Goal: Information Seeking & Learning: Learn about a topic

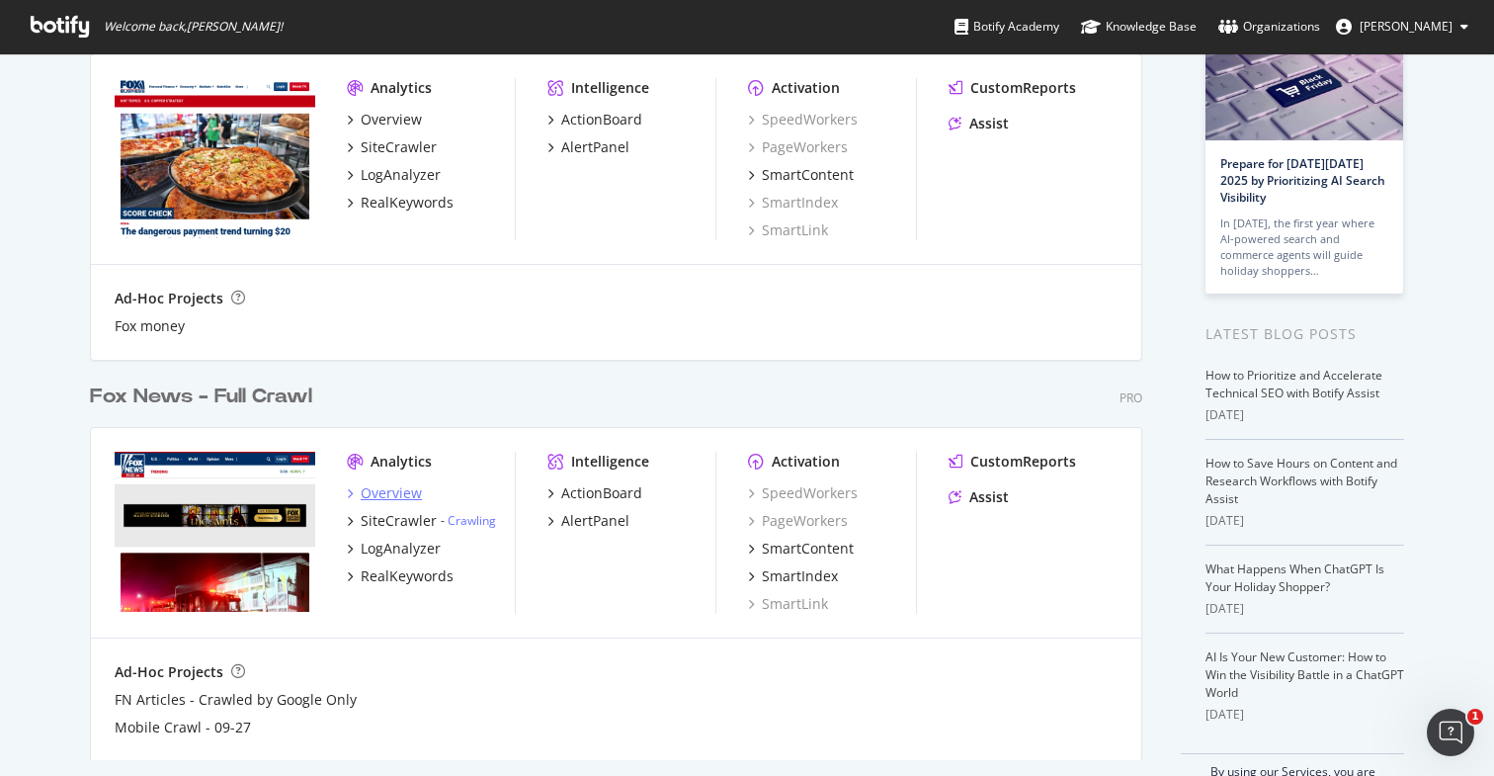
scroll to position [153, 0]
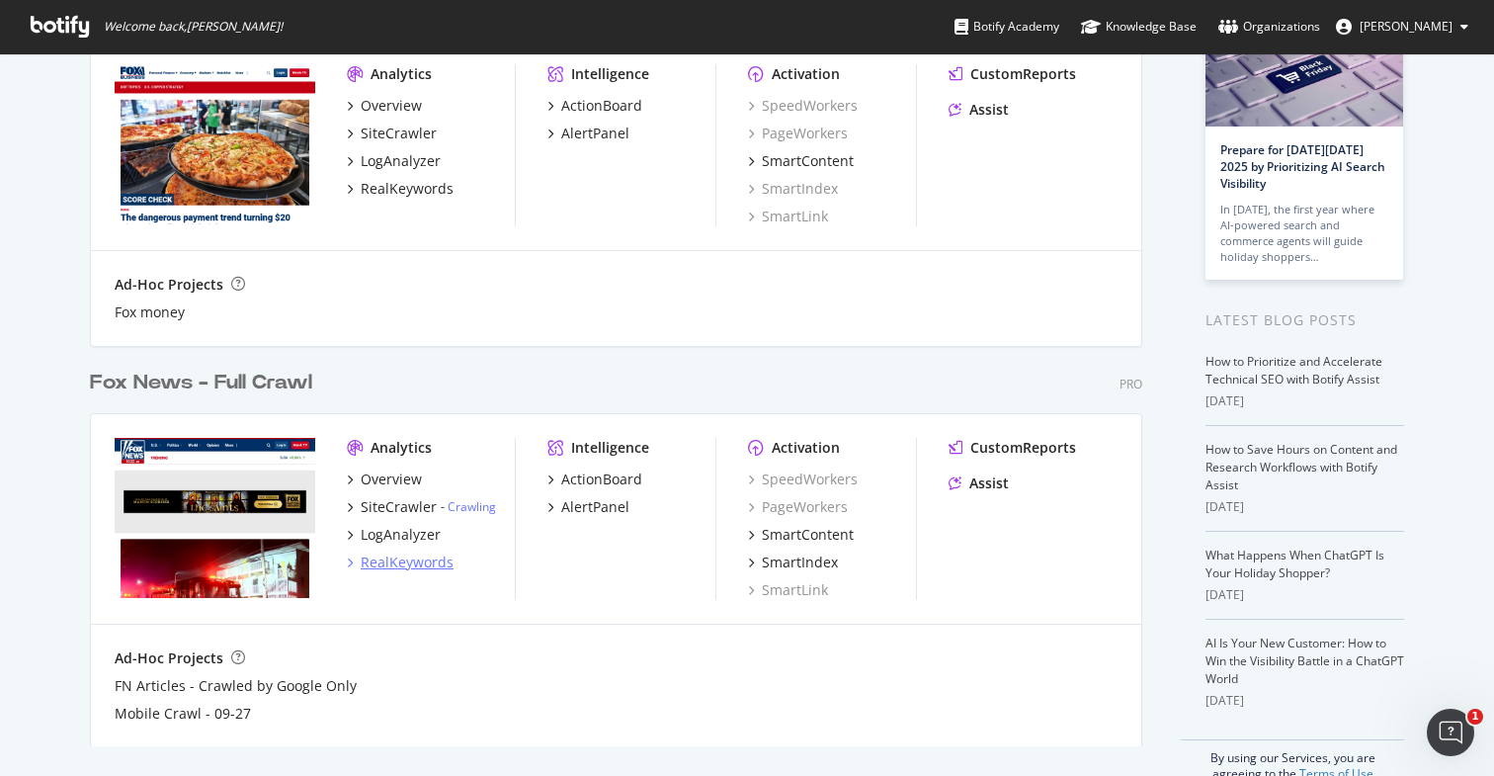
click at [383, 570] on div "RealKeywords" at bounding box center [407, 562] width 93 height 20
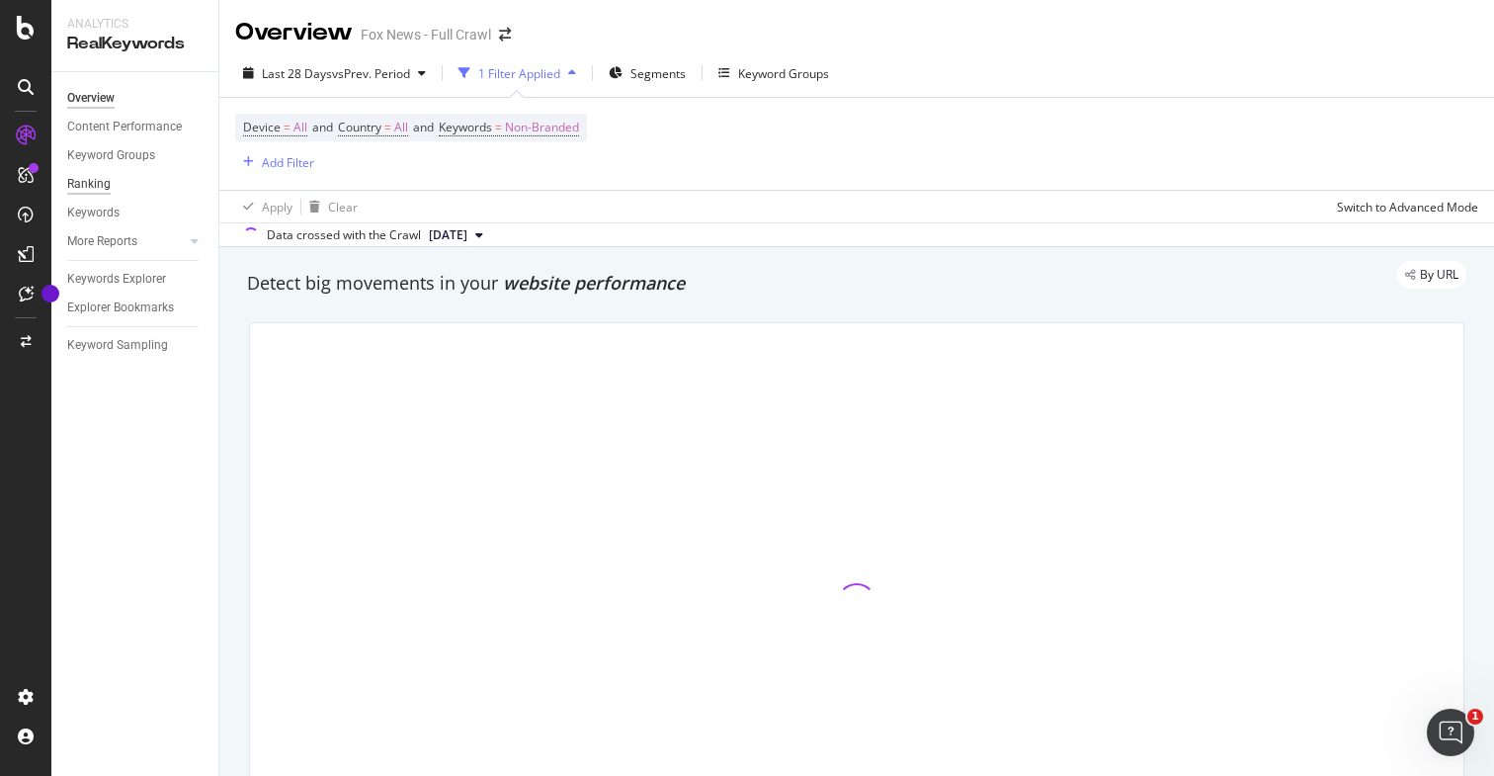
click at [96, 192] on div "Ranking" at bounding box center [88, 184] width 43 height 21
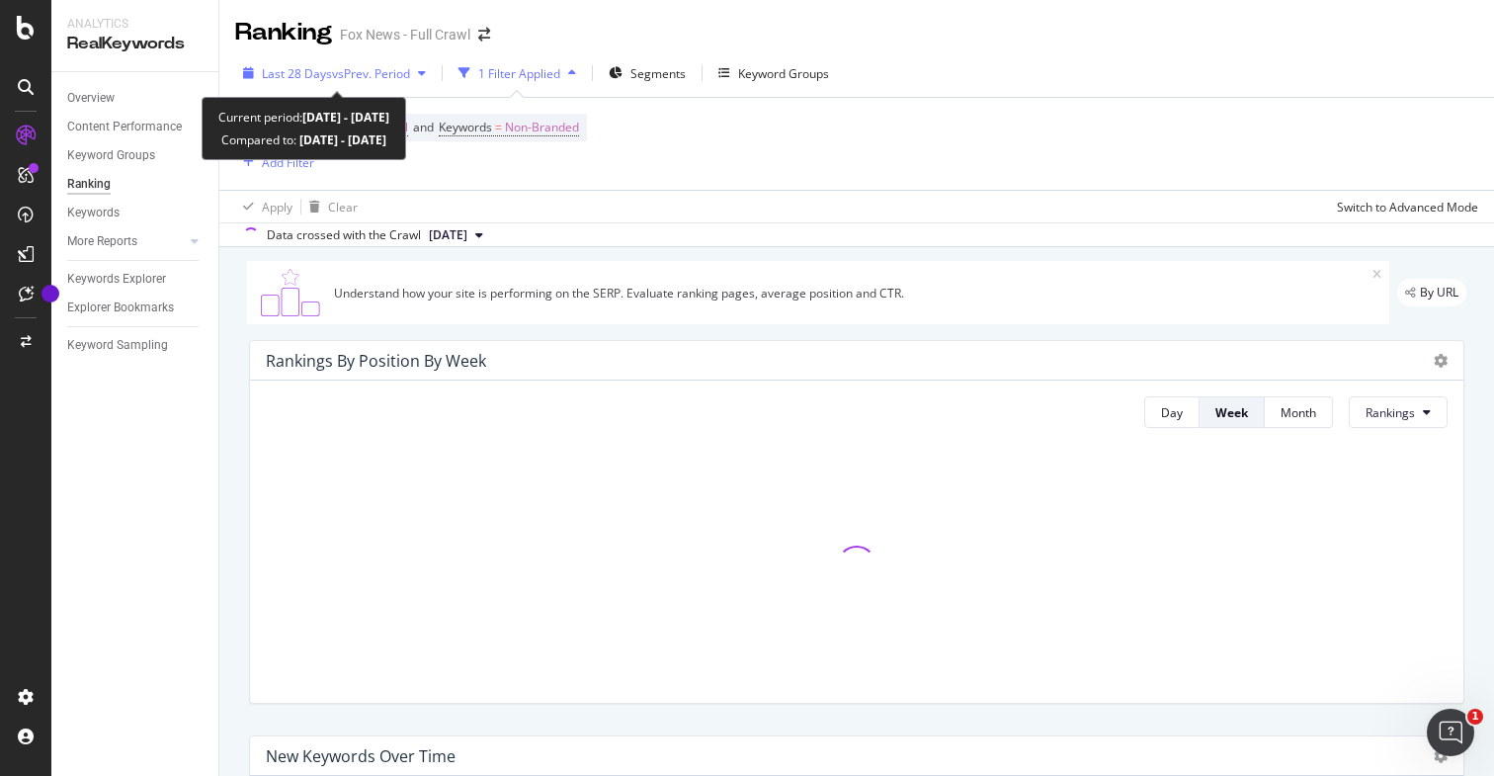
click at [339, 84] on div "Last 28 Days vs Prev. Period" at bounding box center [334, 73] width 199 height 30
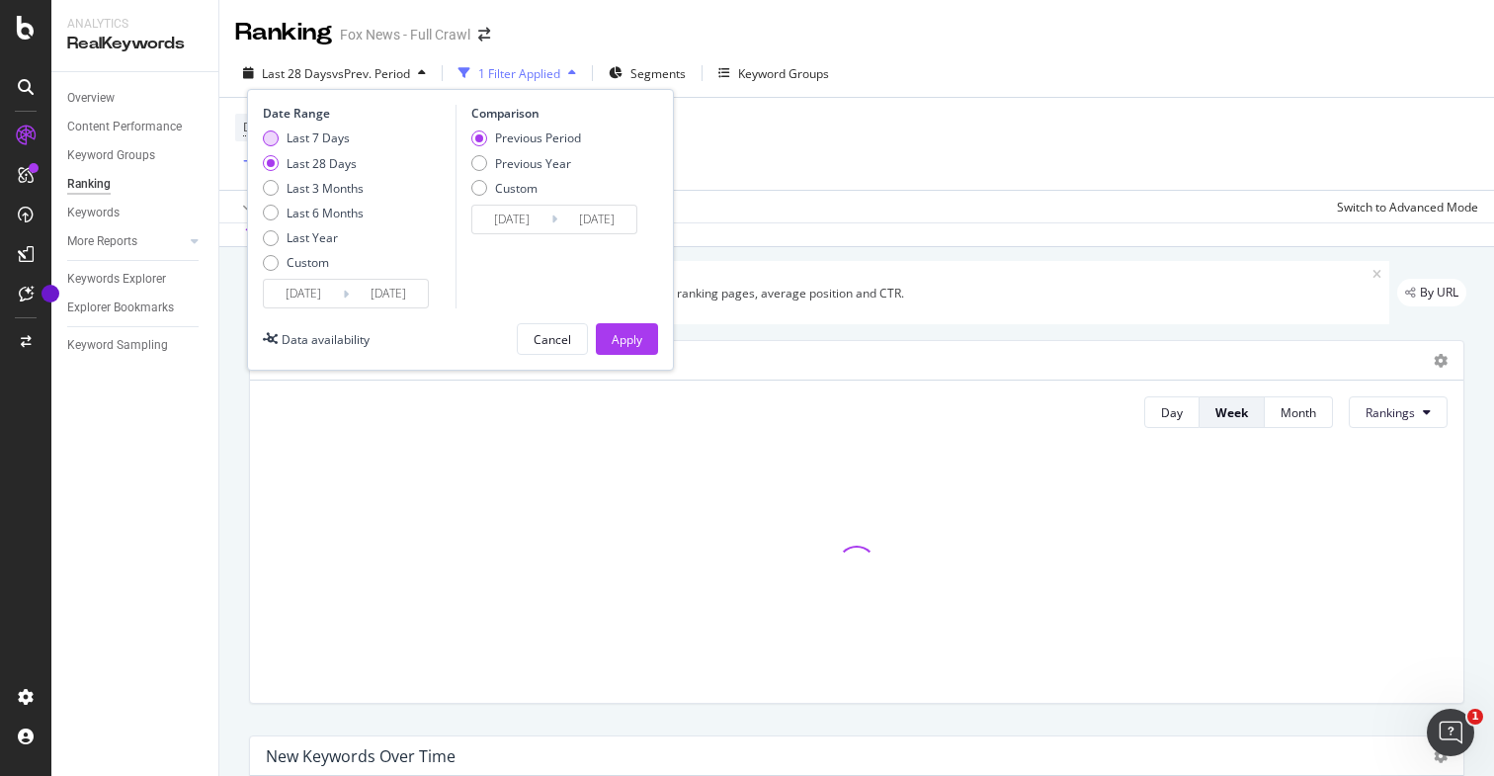
click at [278, 145] on div "Last 7 Days" at bounding box center [313, 137] width 101 height 17
type input "2025/09/15"
type input "2025/09/08"
type input "2025/09/14"
click at [615, 337] on div "Apply" at bounding box center [627, 339] width 31 height 17
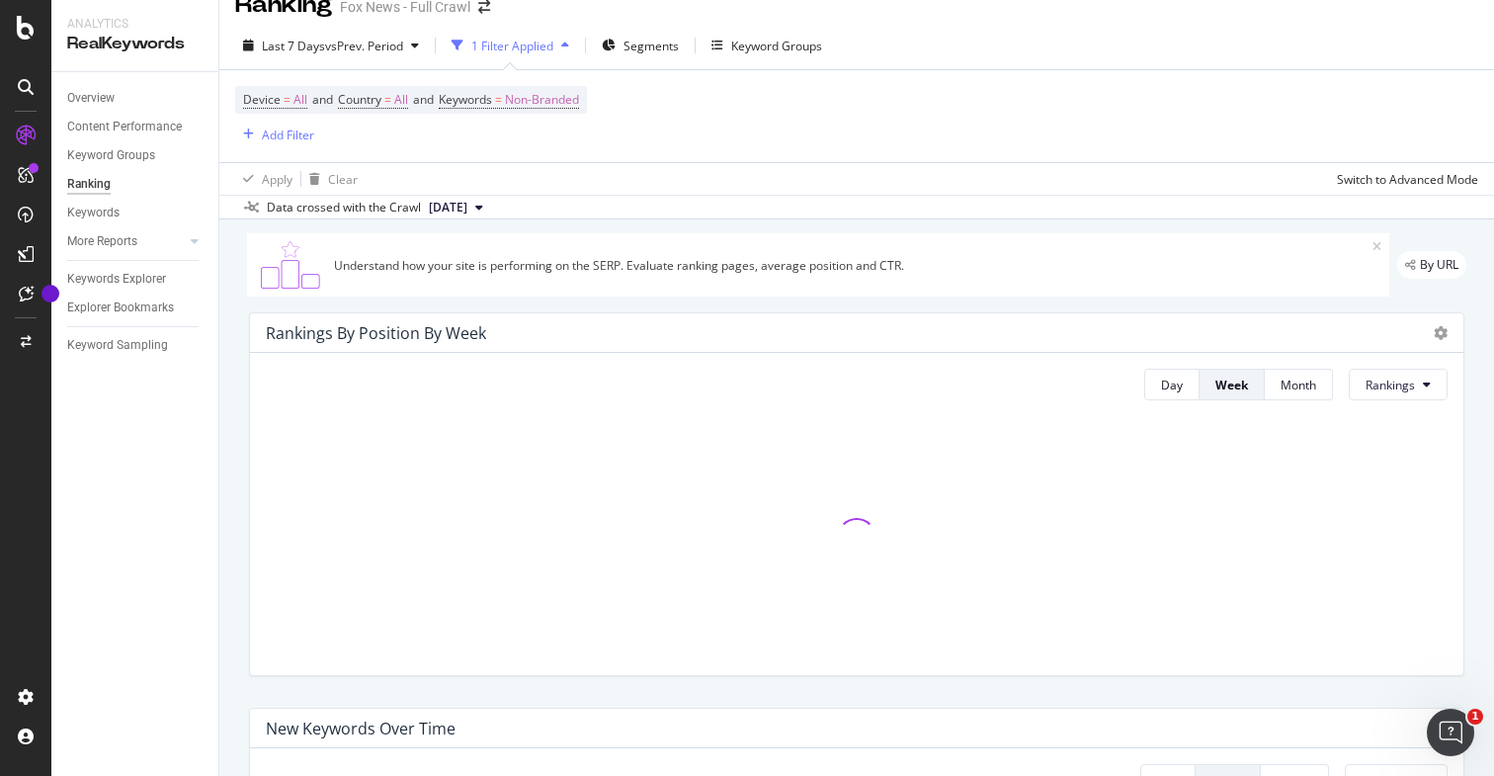
scroll to position [140, 0]
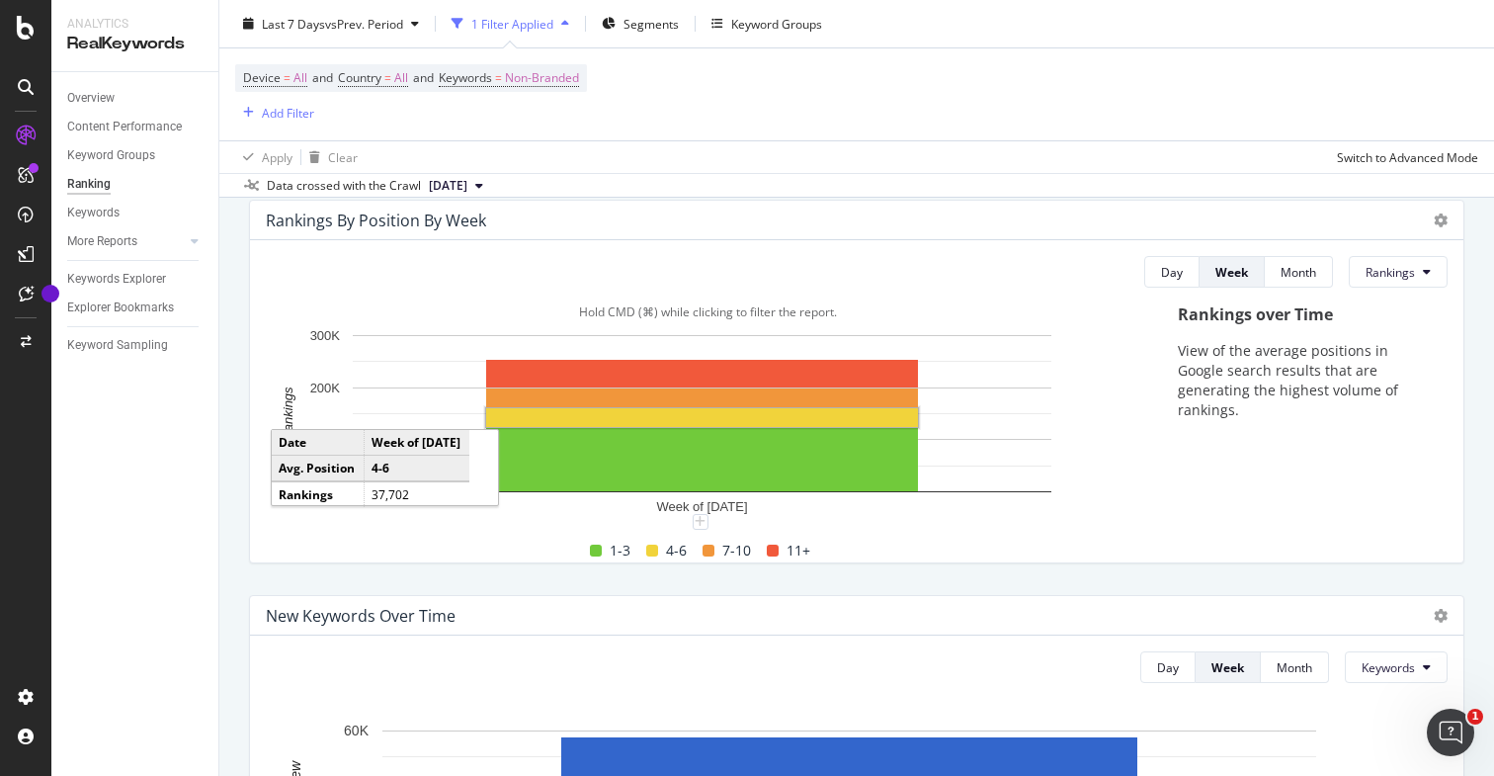
click at [753, 423] on rect "A chart." at bounding box center [702, 417] width 432 height 19
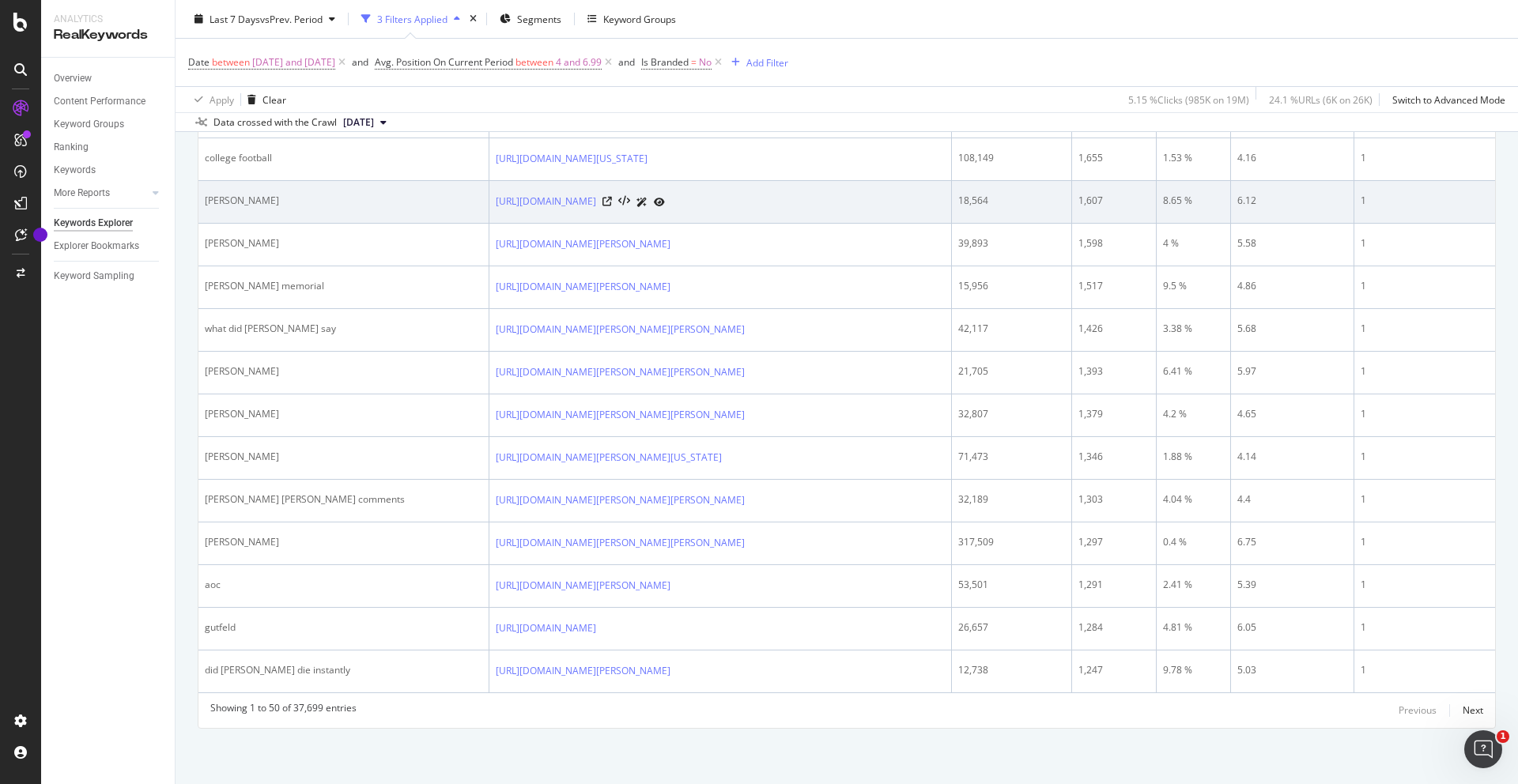
scroll to position [886, 0]
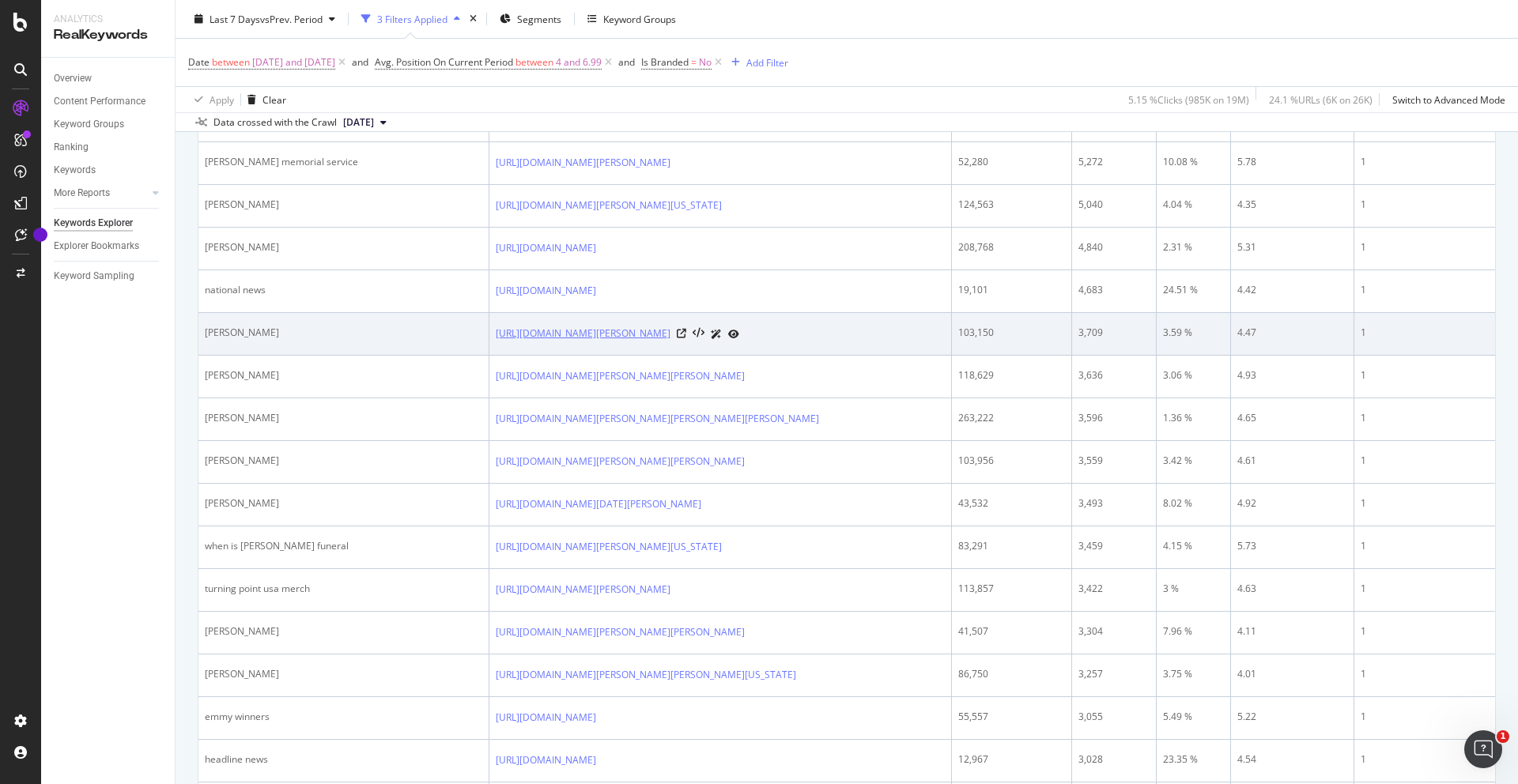
click at [671, 342] on link "https://www.foxnews.com/lifestyle/erika-kirk-ahead-memorial-service-inspires-ch…" at bounding box center [583, 334] width 174 height 16
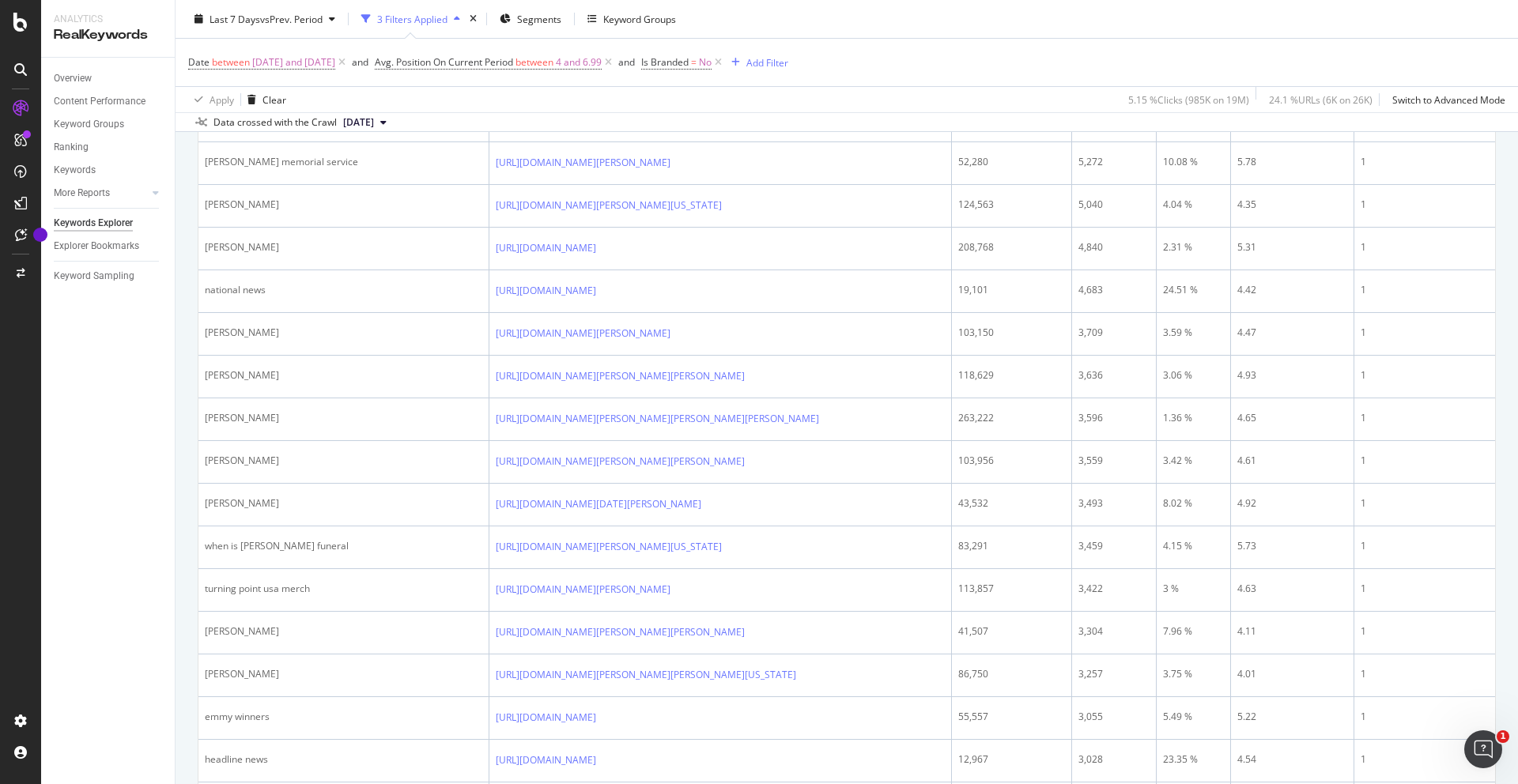
drag, startPoint x: 556, startPoint y: 406, endPoint x: 670, endPoint y: 0, distance: 421.7
click at [0, 0] on div "Analytics RealKeywords Overview Content Performance Keyword Groups Ranking Keyw…" at bounding box center [759, 392] width 1518 height 784
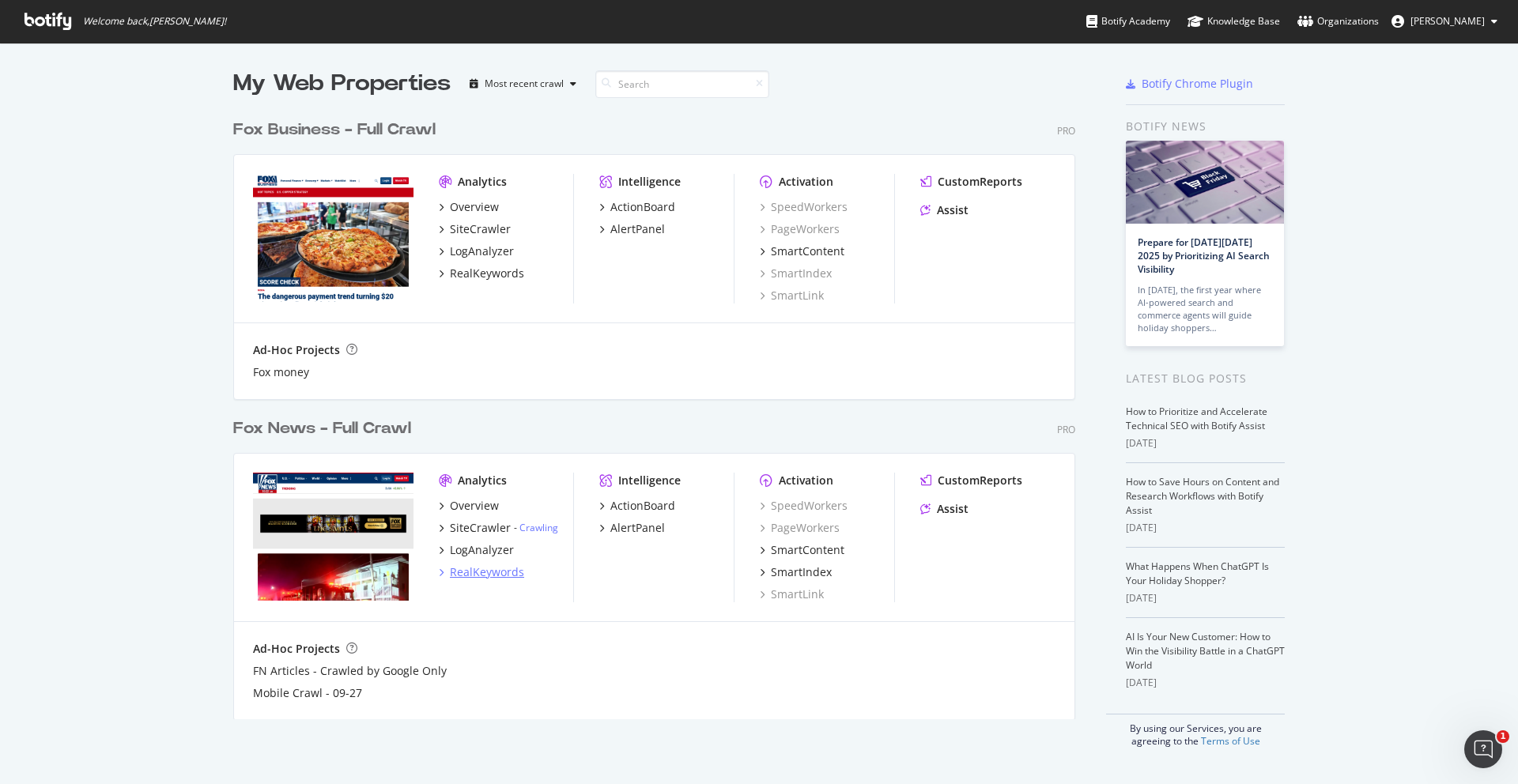
click at [462, 578] on div "RealKeywords" at bounding box center [487, 572] width 74 height 16
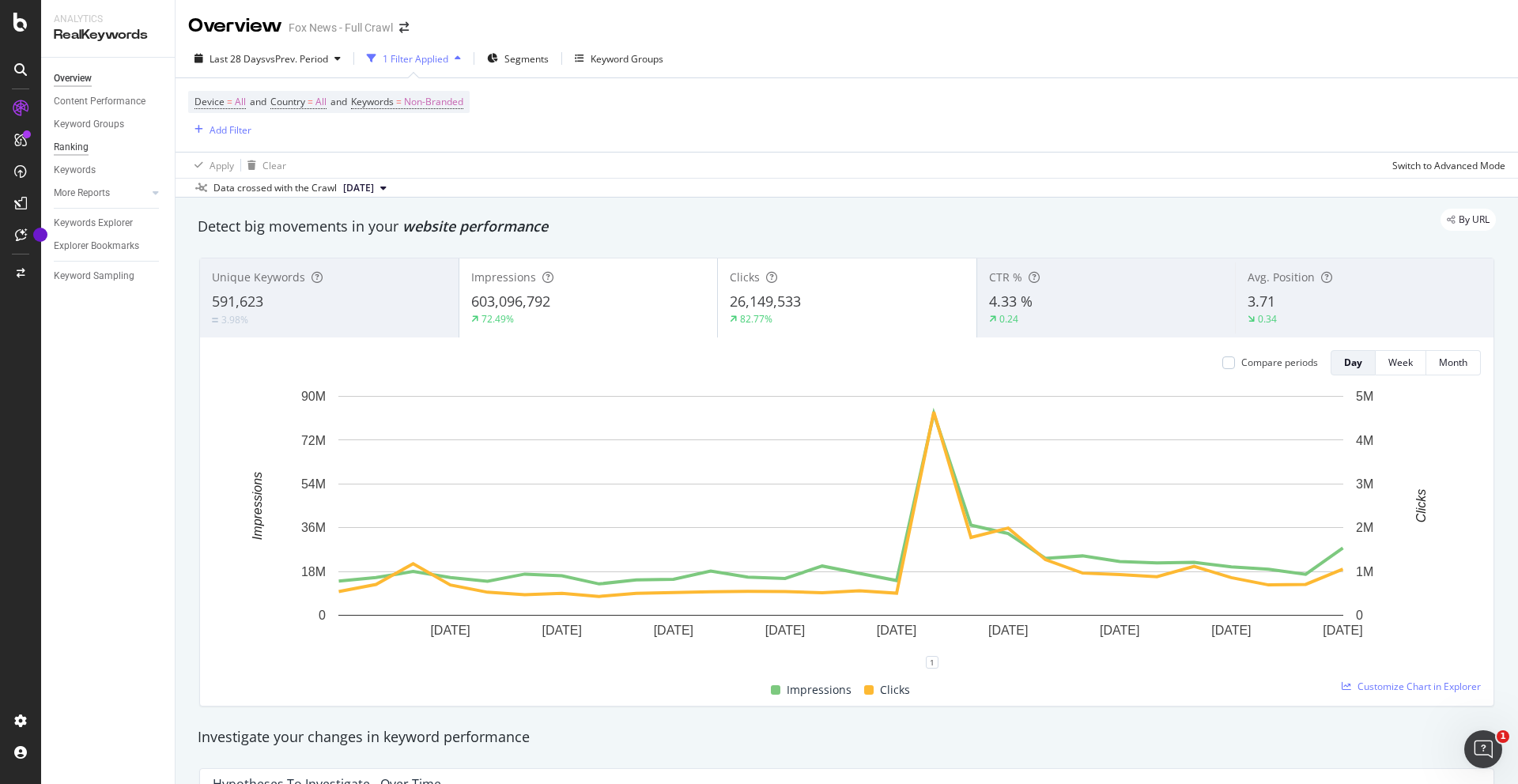
click at [81, 143] on div "Ranking" at bounding box center [70, 147] width 34 height 17
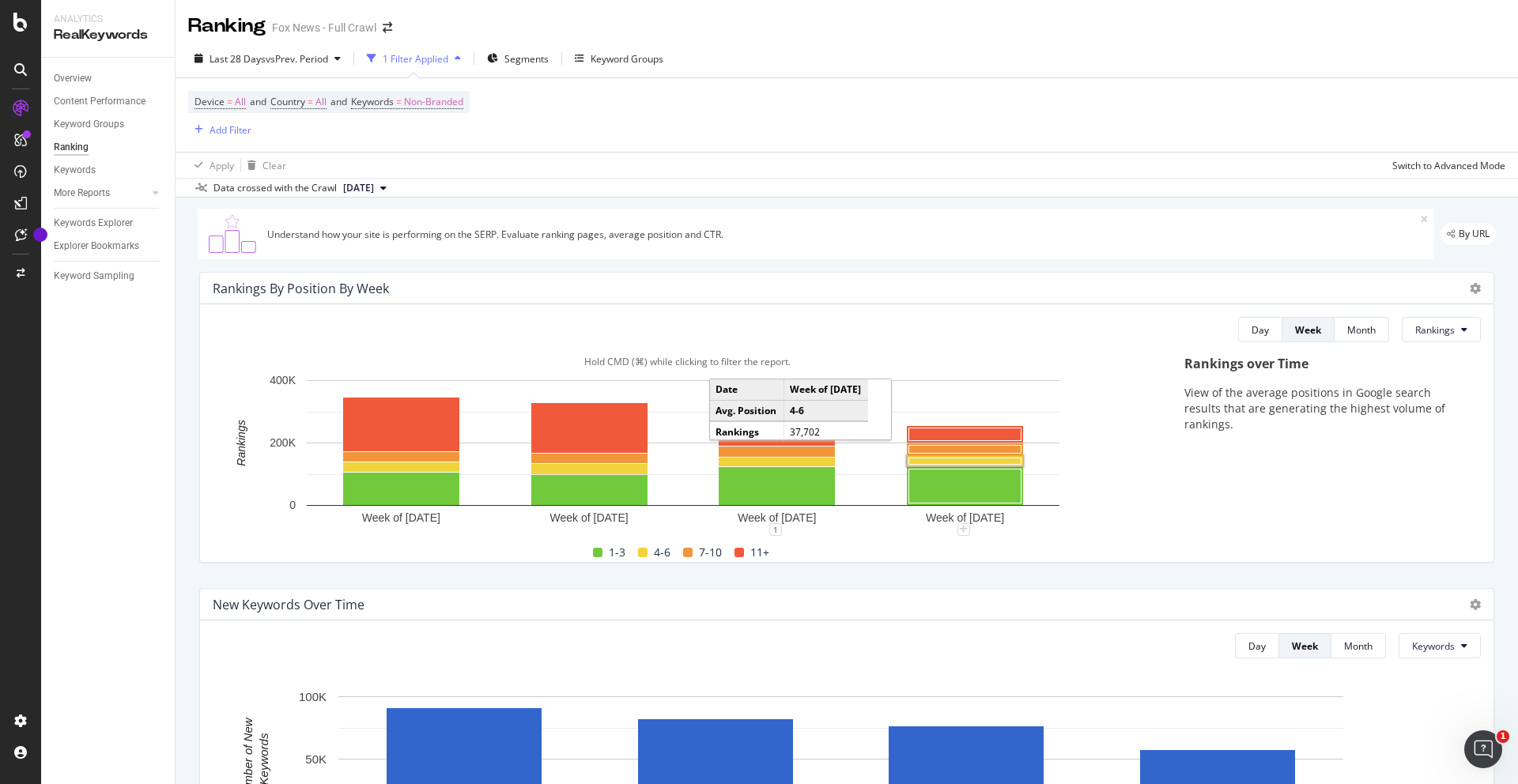
click at [937, 464] on rect "A chart." at bounding box center [965, 462] width 112 height 6
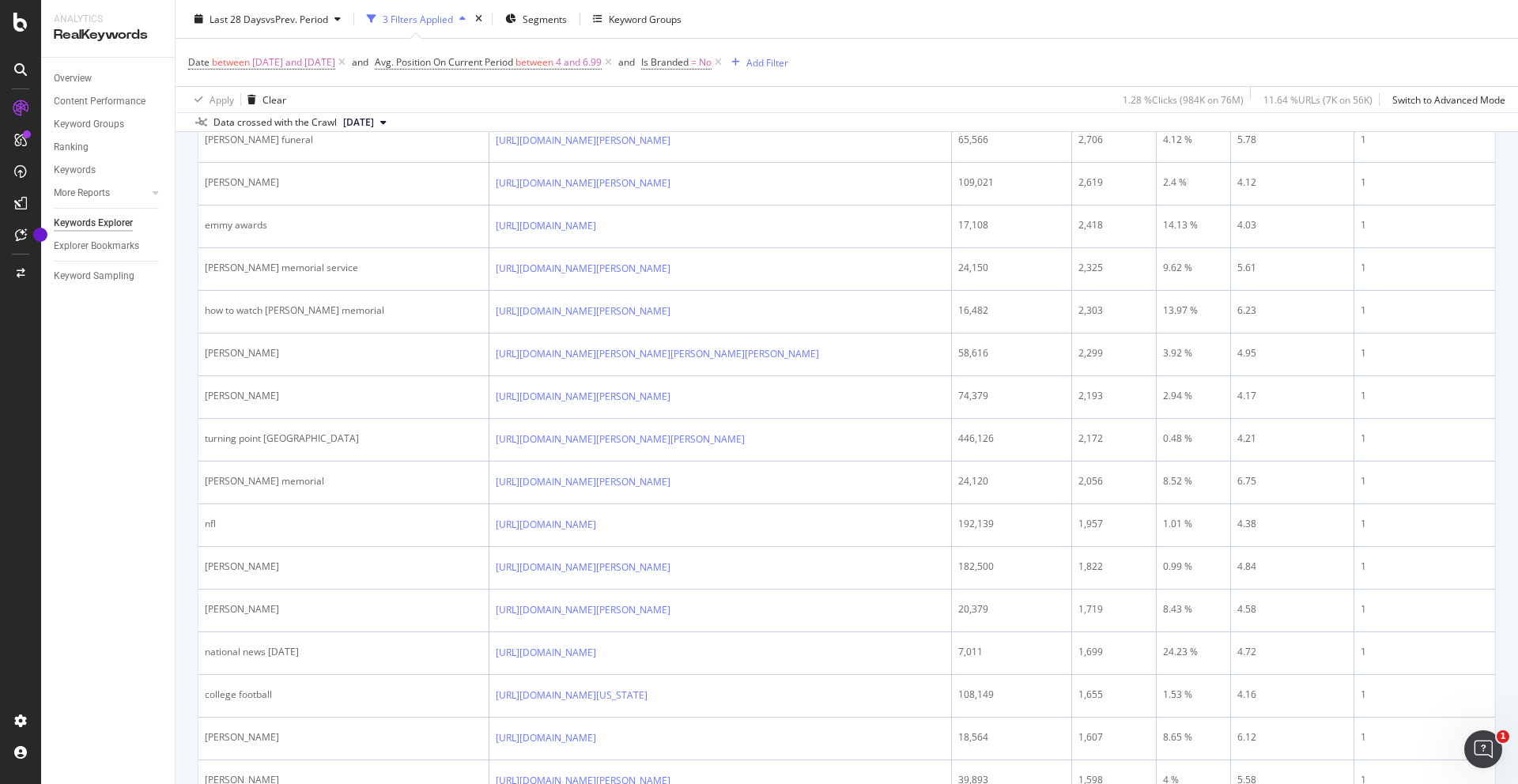
scroll to position [2135, 0]
